Goal: Connect with others: Connect with others

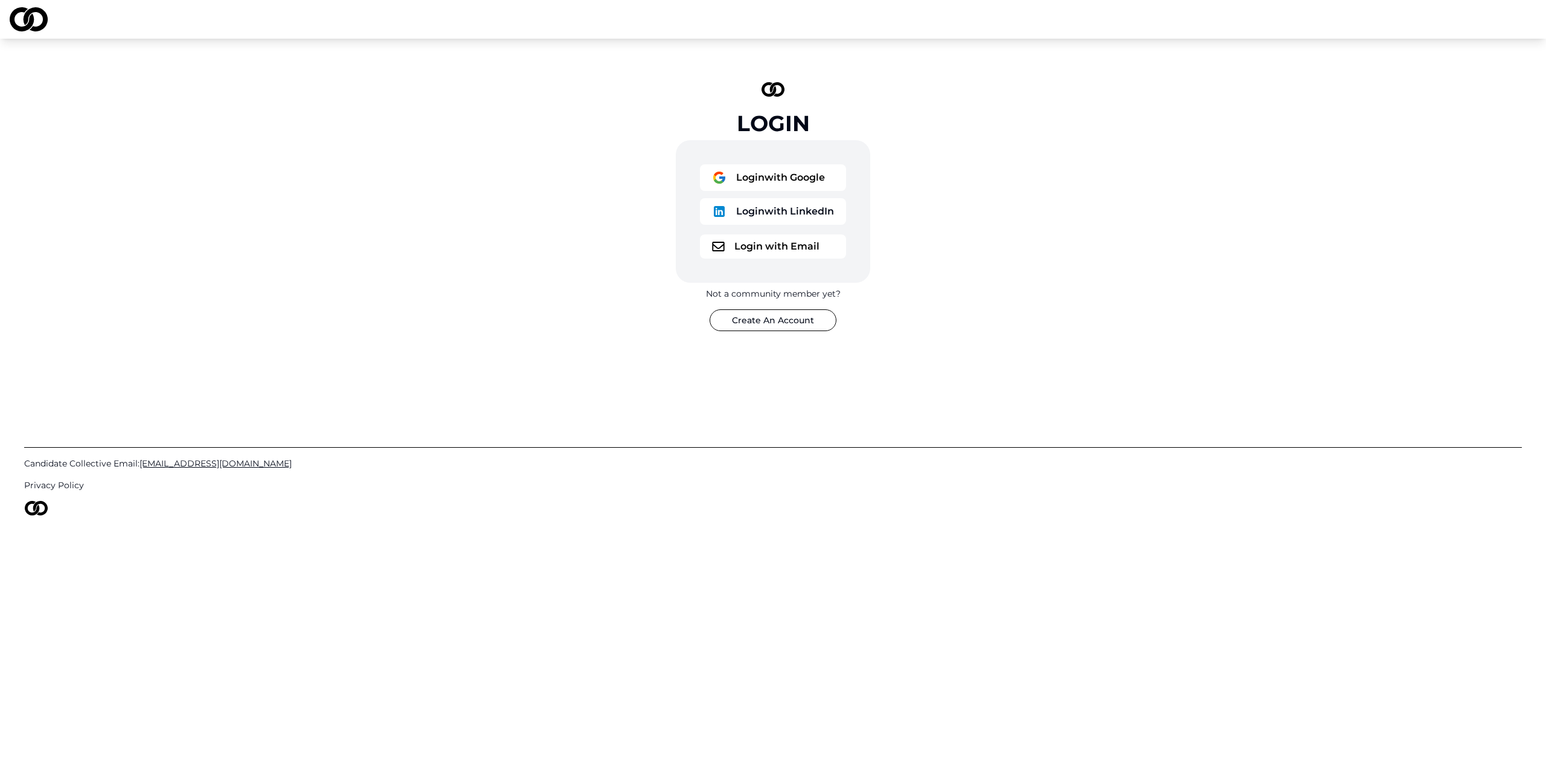
click at [730, 175] on button "Login with Google" at bounding box center [773, 177] width 146 height 27
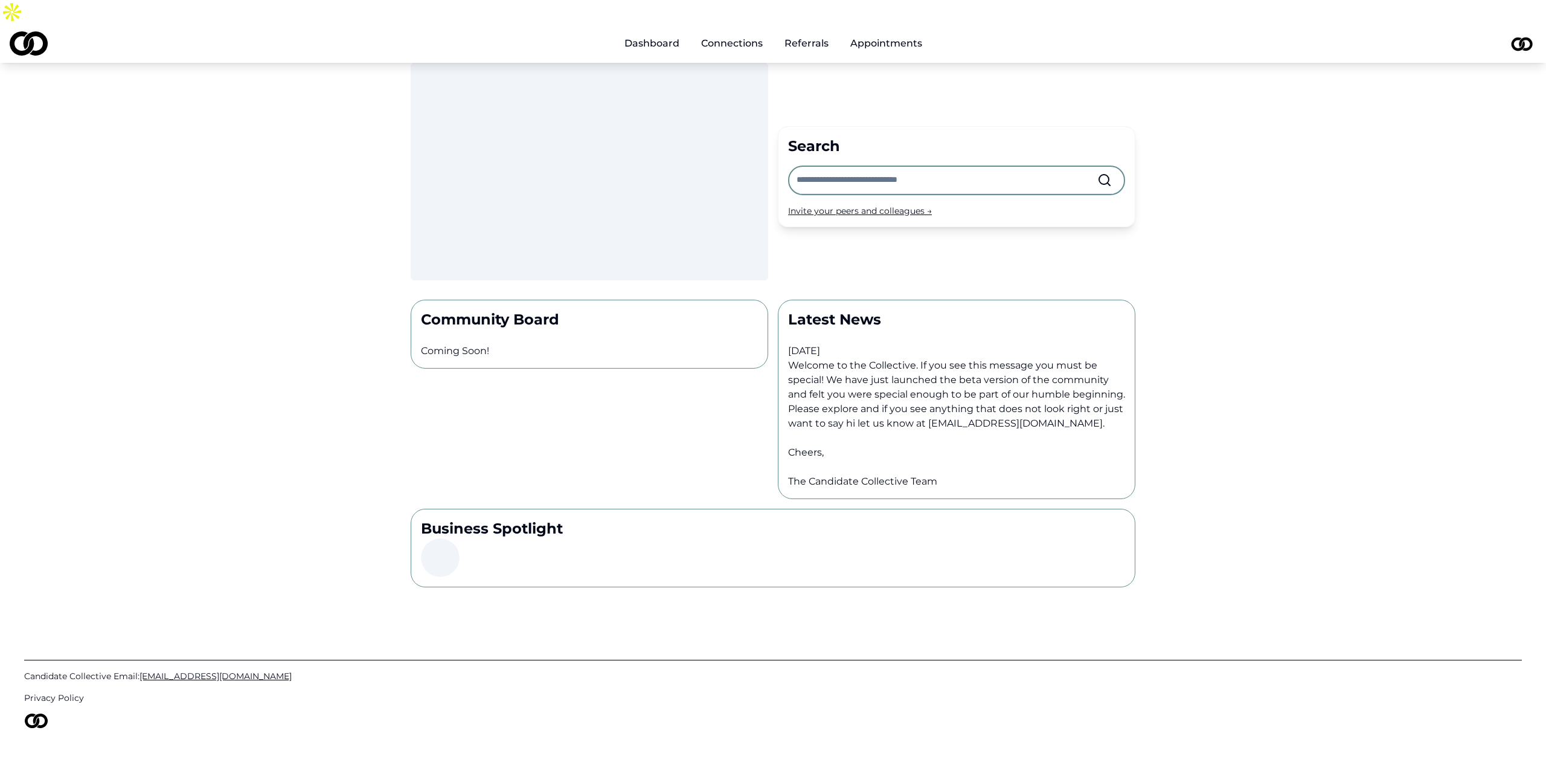
click at [928, 170] on div at bounding box center [956, 180] width 337 height 30
click at [928, 167] on input "text" at bounding box center [947, 180] width 301 height 27
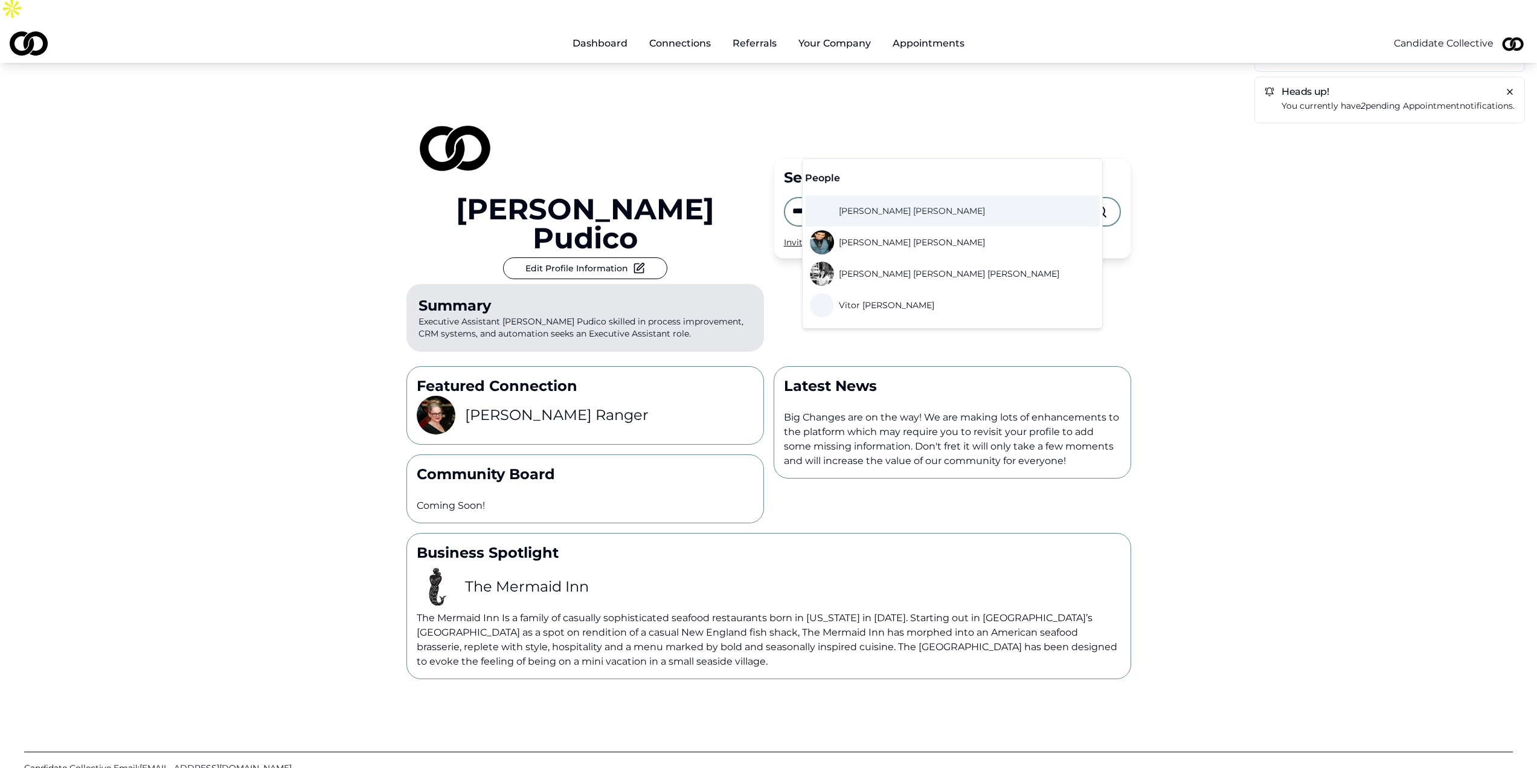
scroll to position [5, 0]
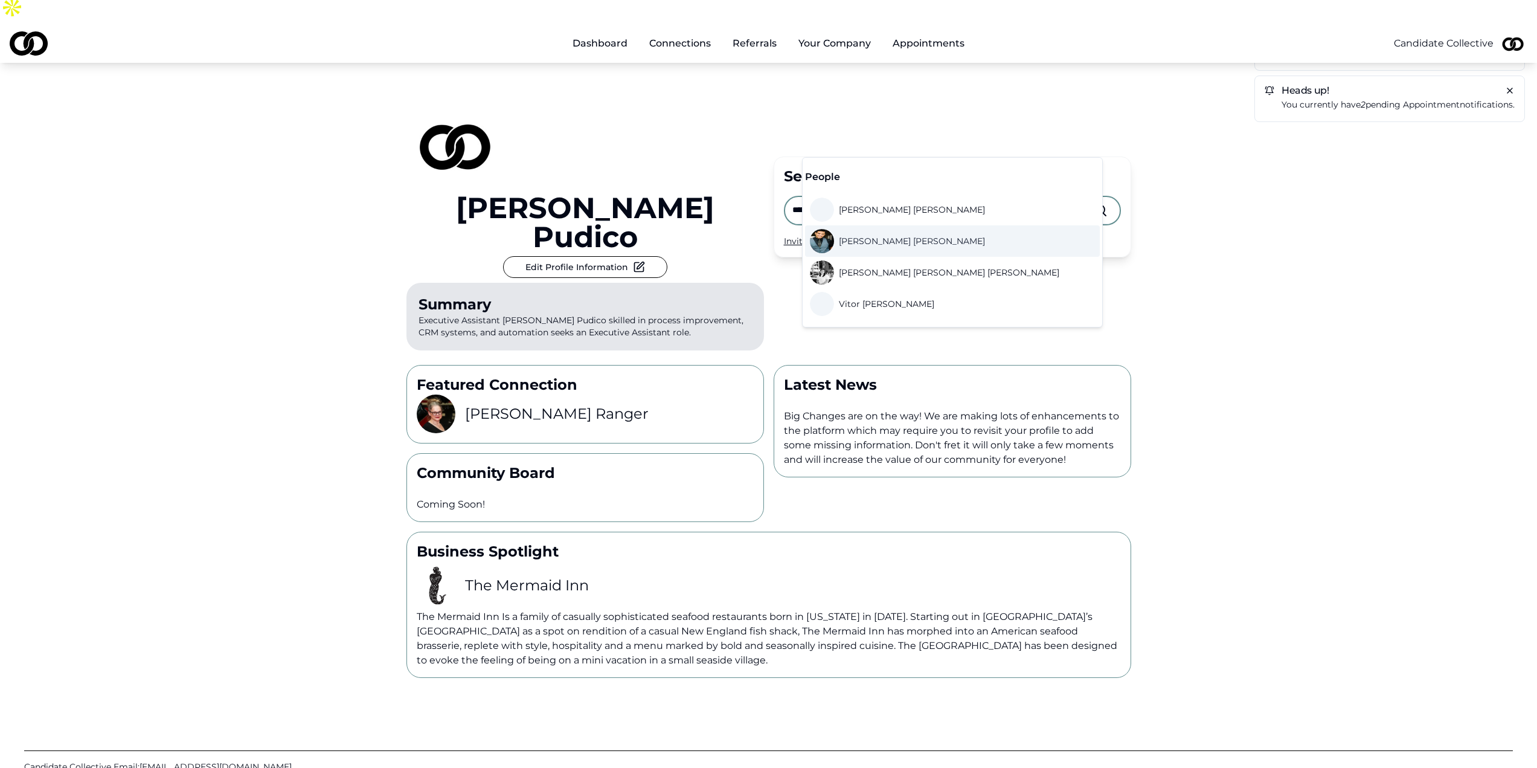
type input "******"
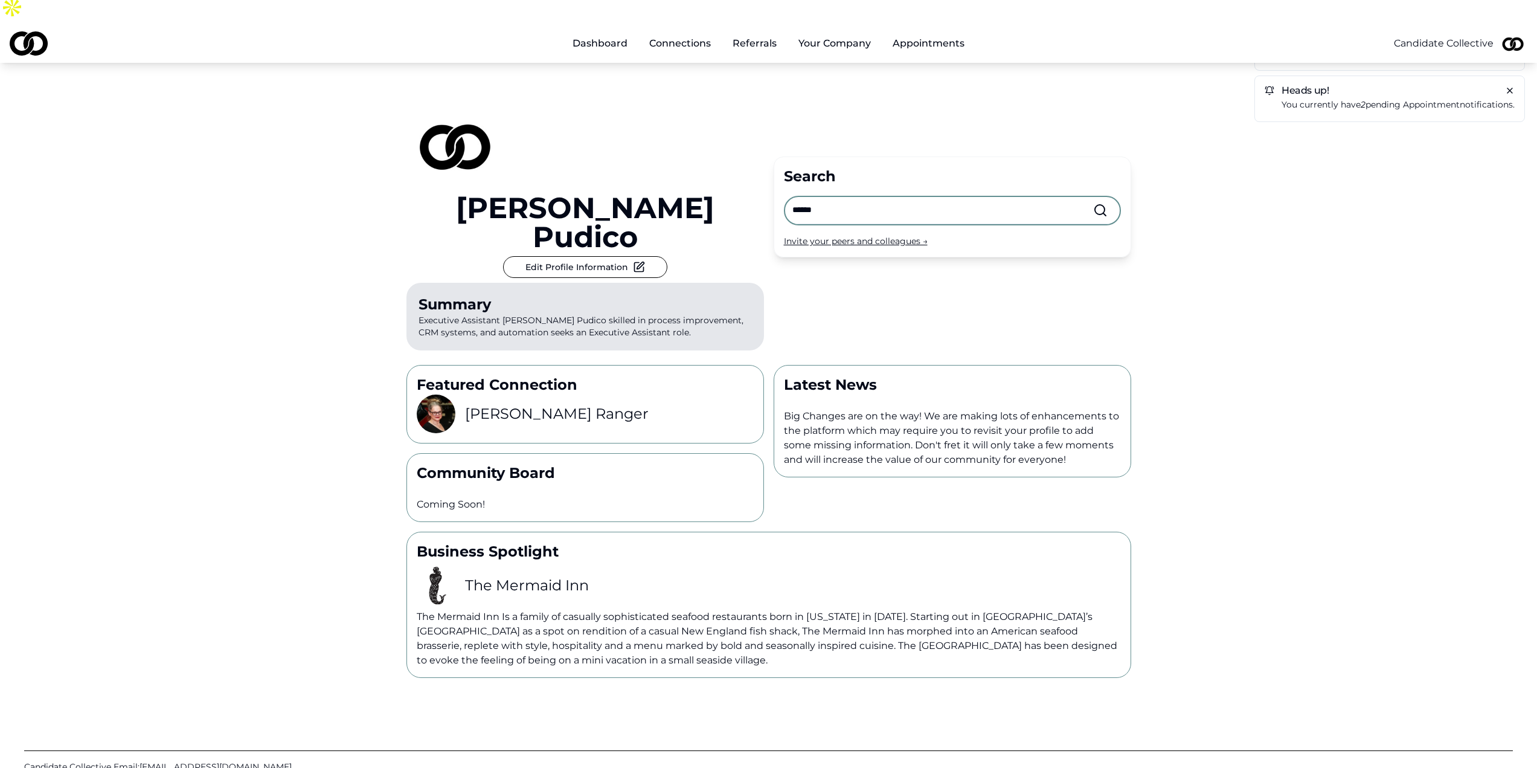
click at [1197, 229] on div "Heads up! You currently have 9 pending referral notifications. Heads up! You cu…" at bounding box center [768, 368] width 1537 height 620
click at [689, 31] on link "Connections" at bounding box center [680, 43] width 81 height 24
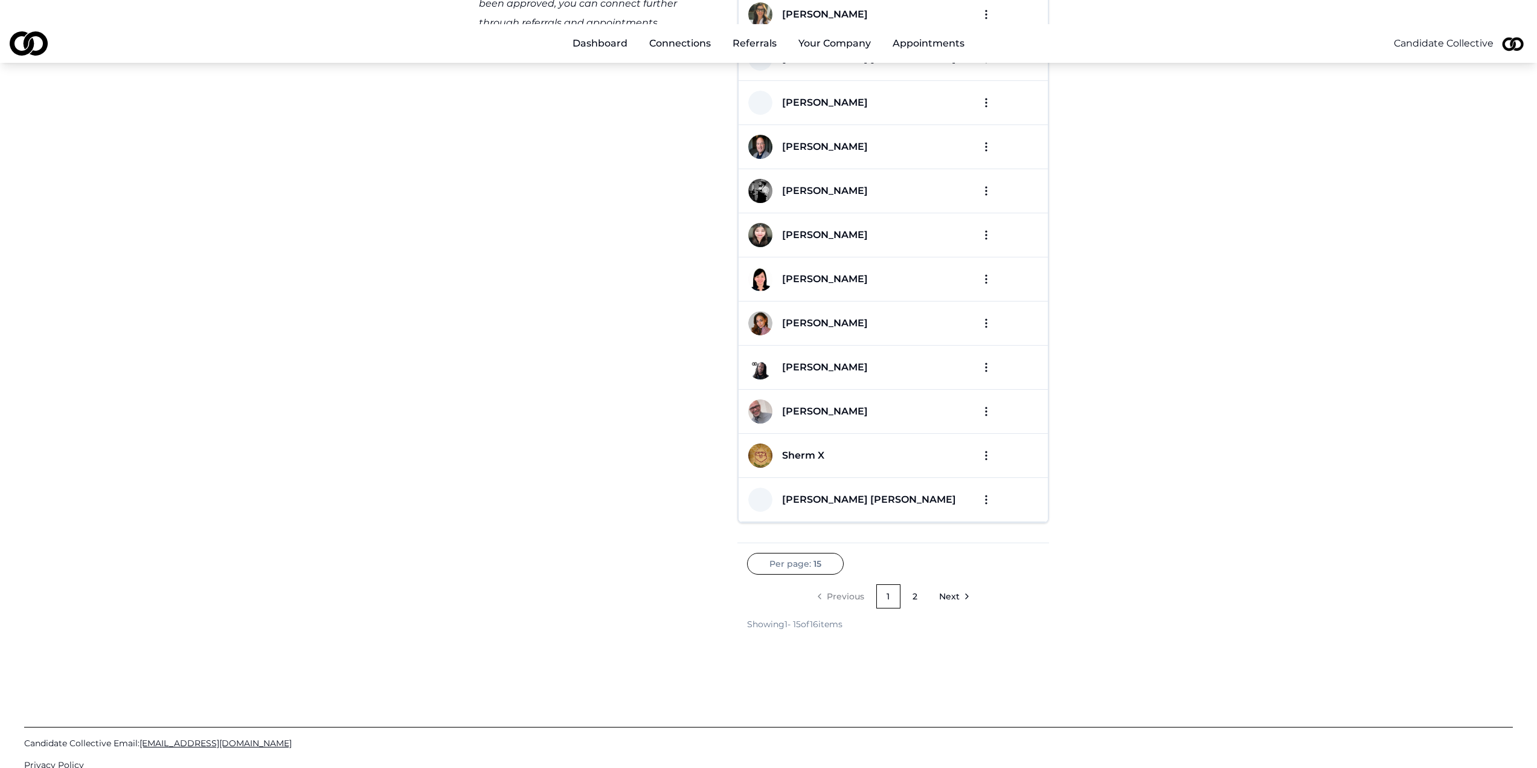
scroll to position [294, 0]
